Goal: Browse casually

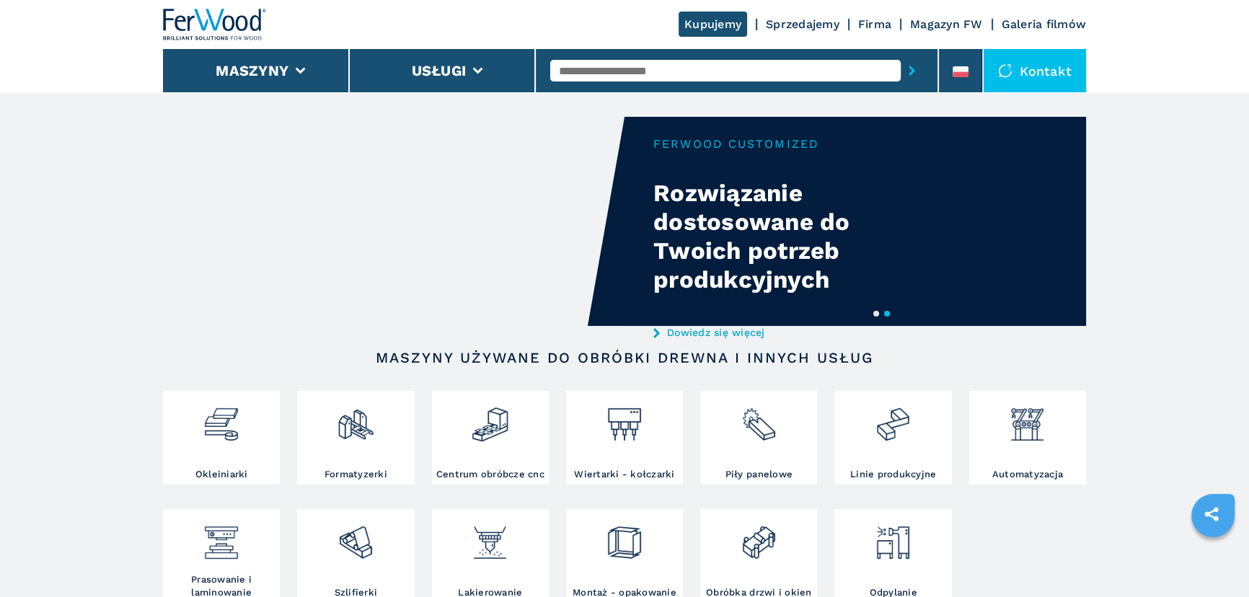
click at [873, 311] on button "1" at bounding box center [876, 314] width 6 height 6
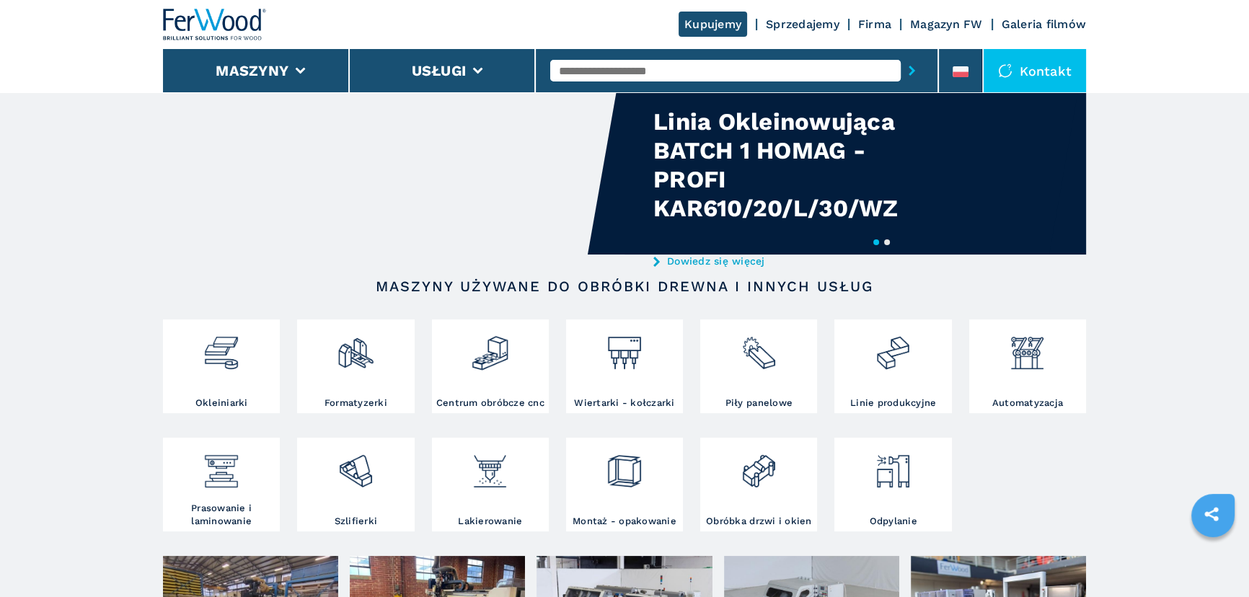
scroll to position [262, 0]
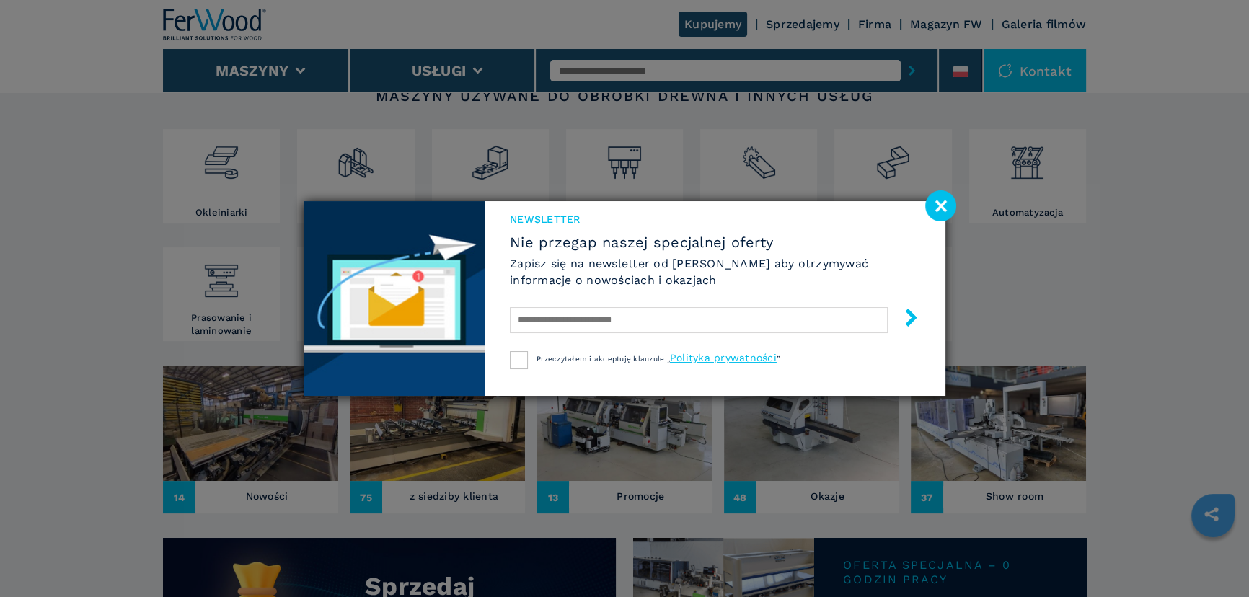
click at [936, 203] on image at bounding box center [940, 205] width 31 height 31
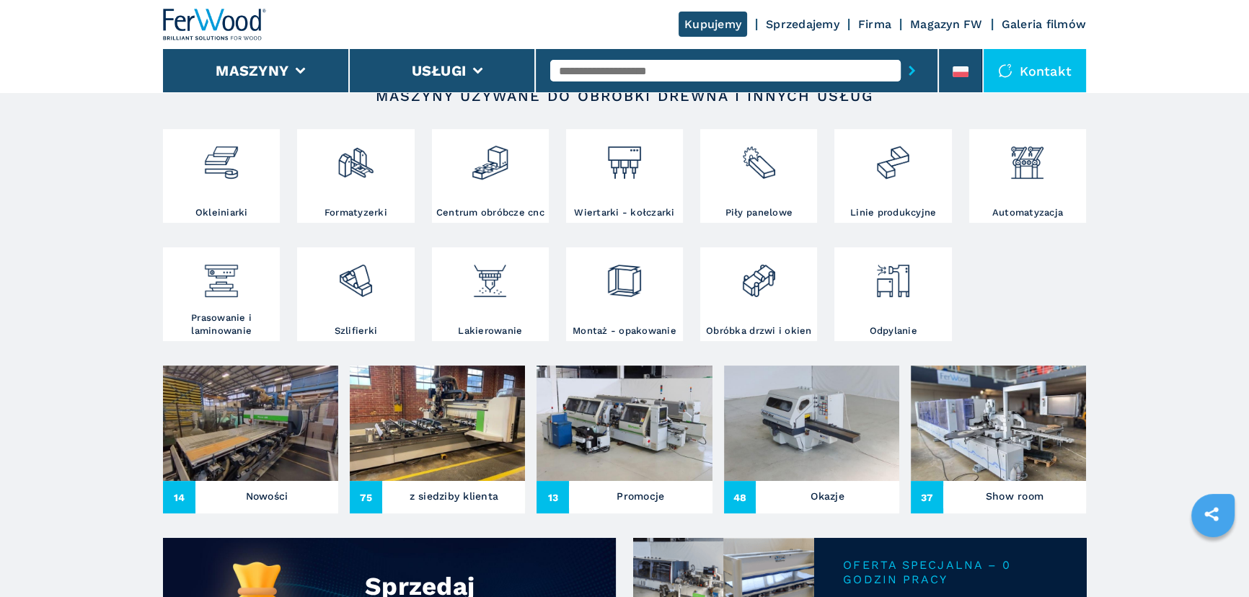
click at [260, 477] on img at bounding box center [250, 423] width 175 height 115
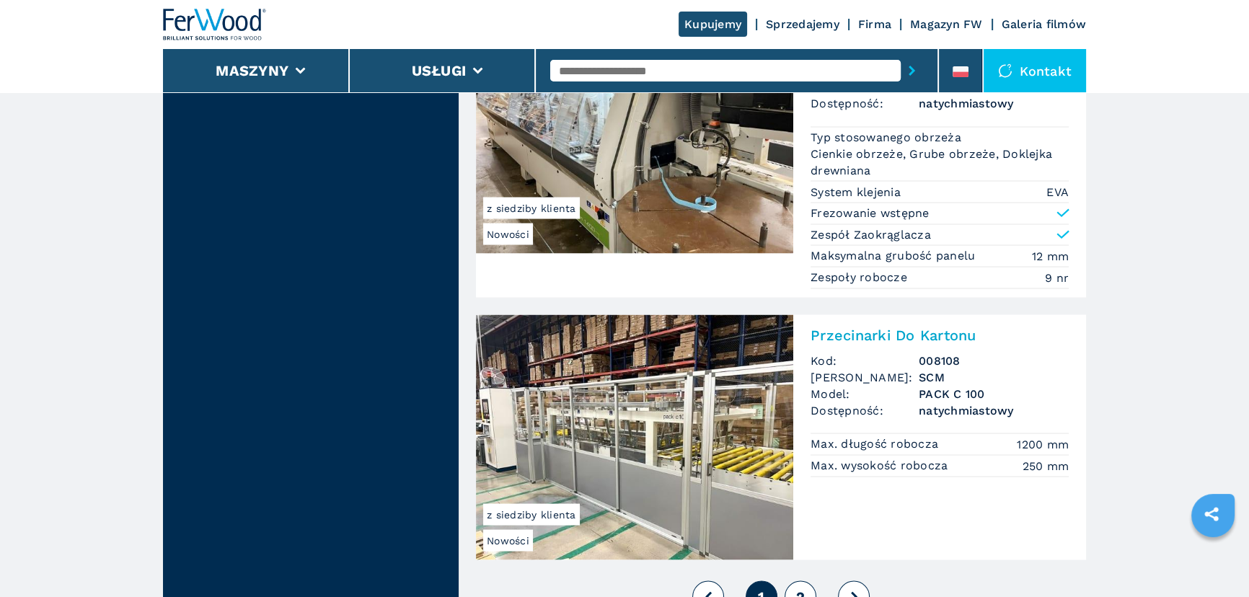
scroll to position [3473, 0]
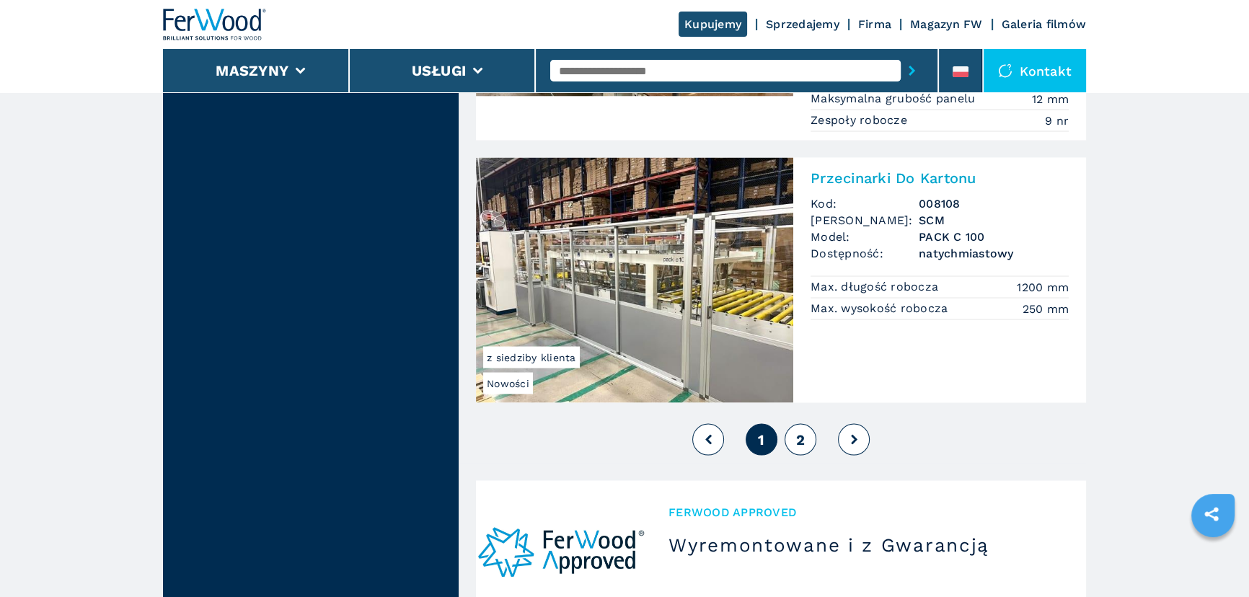
click at [805, 442] on button "2" at bounding box center [800, 440] width 32 height 32
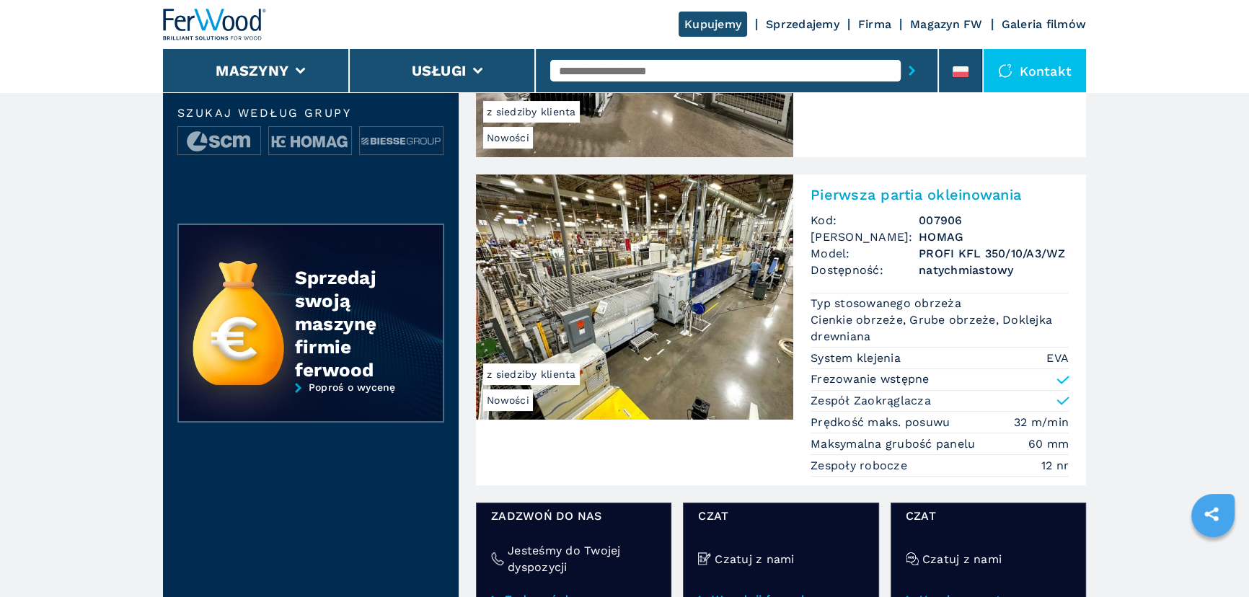
scroll to position [393, 0]
